Goal: Transaction & Acquisition: Obtain resource

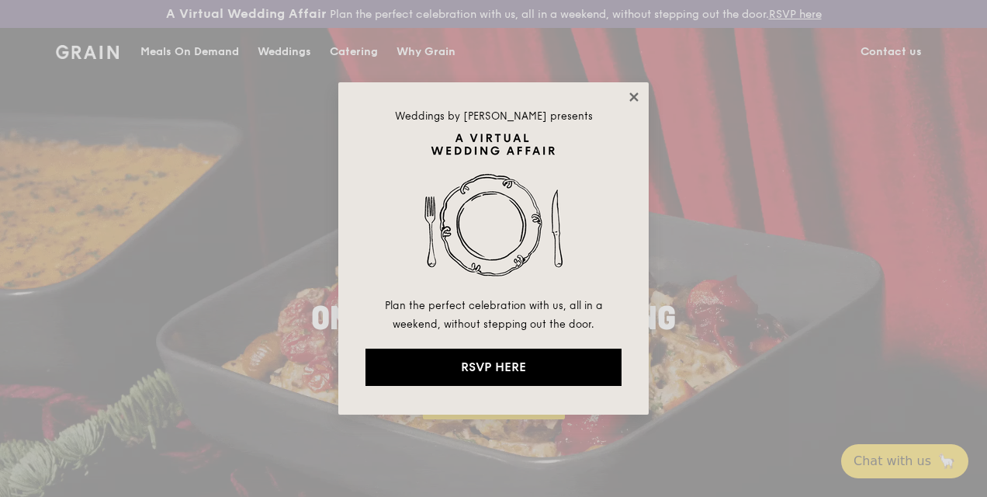
click at [629, 93] on icon at bounding box center [634, 97] width 14 height 14
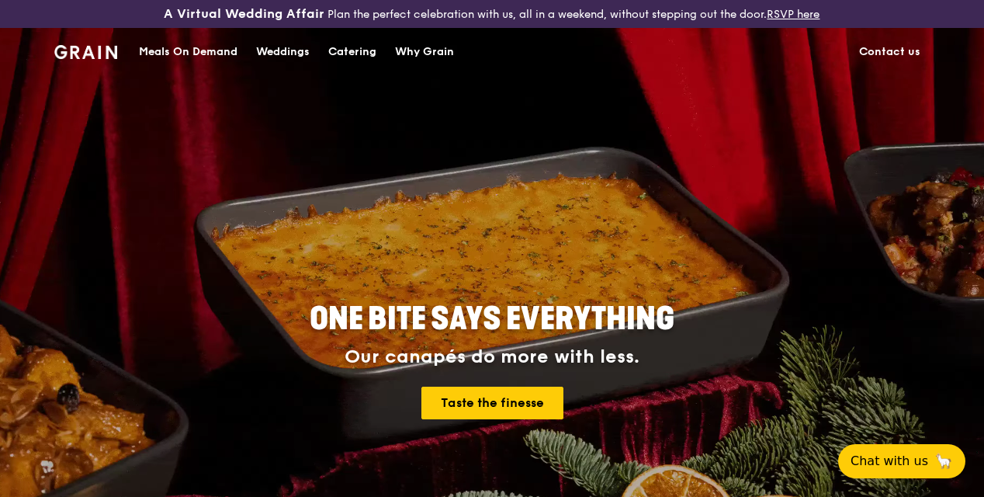
click at [382, 57] on link "Catering" at bounding box center [352, 52] width 67 height 47
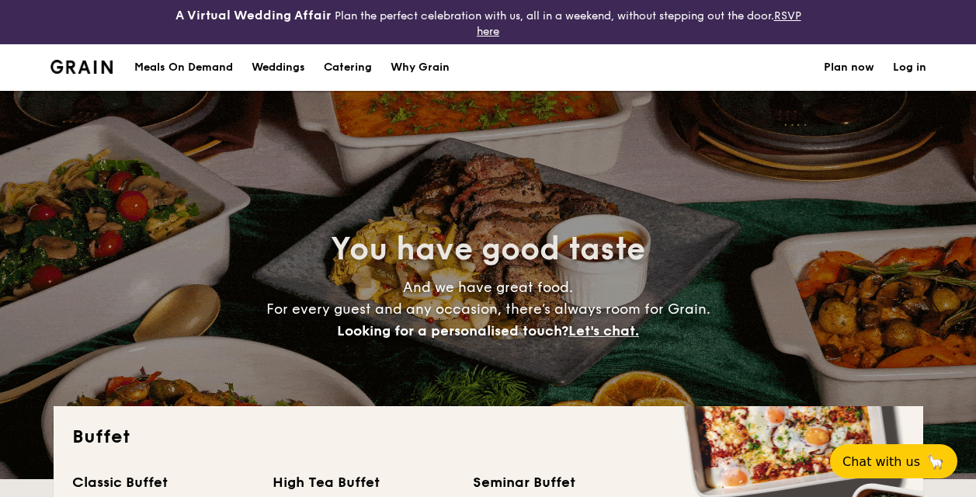
select select
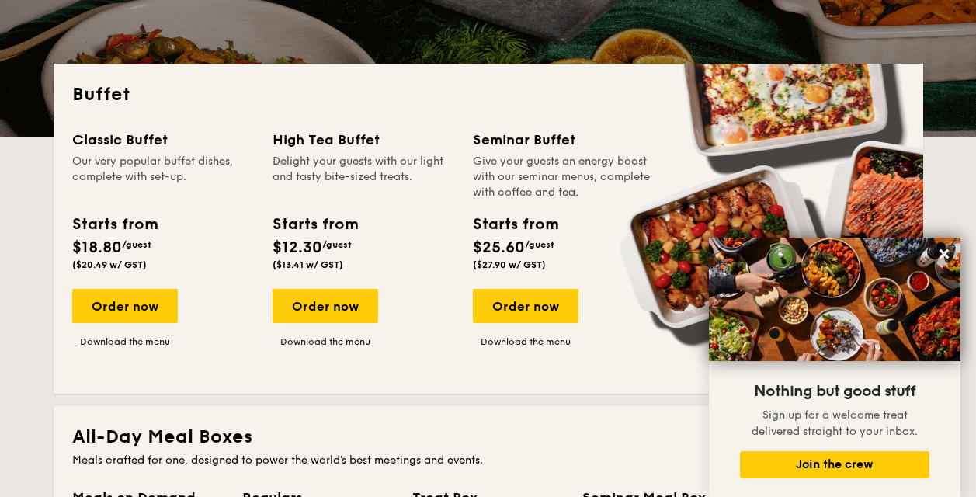
scroll to position [341, 0]
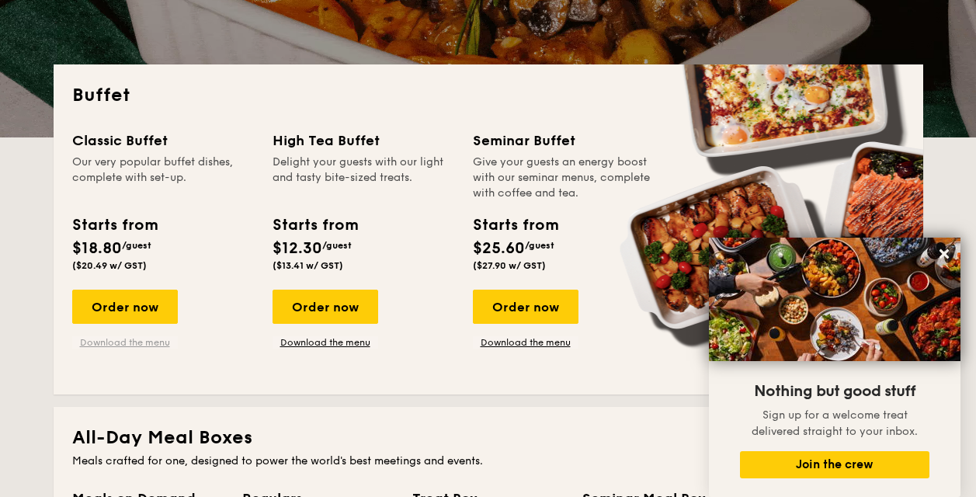
click at [154, 337] on link "Download the menu" at bounding box center [125, 342] width 106 height 12
